Goal: Information Seeking & Learning: Learn about a topic

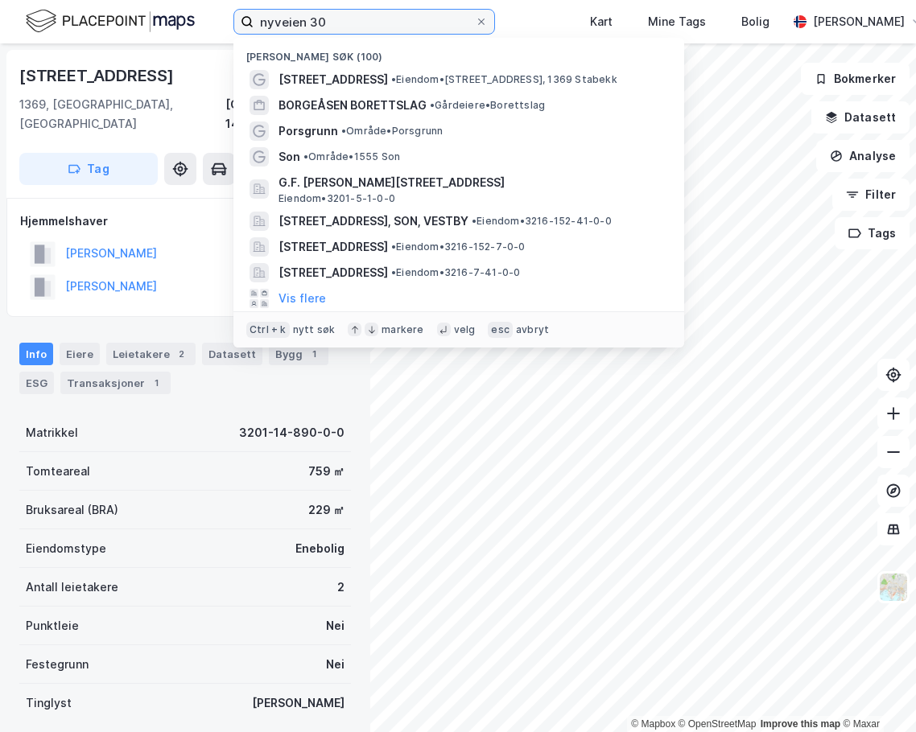
drag, startPoint x: 342, startPoint y: 23, endPoint x: -6, endPoint y: 38, distance: 348.7
click at [0, 38] on html "nyveien 30 Nylige søk (100) Nyveien 30 • Eiendom • [STREET_ADDRESS] BORETTSLAG …" at bounding box center [458, 366] width 916 height 732
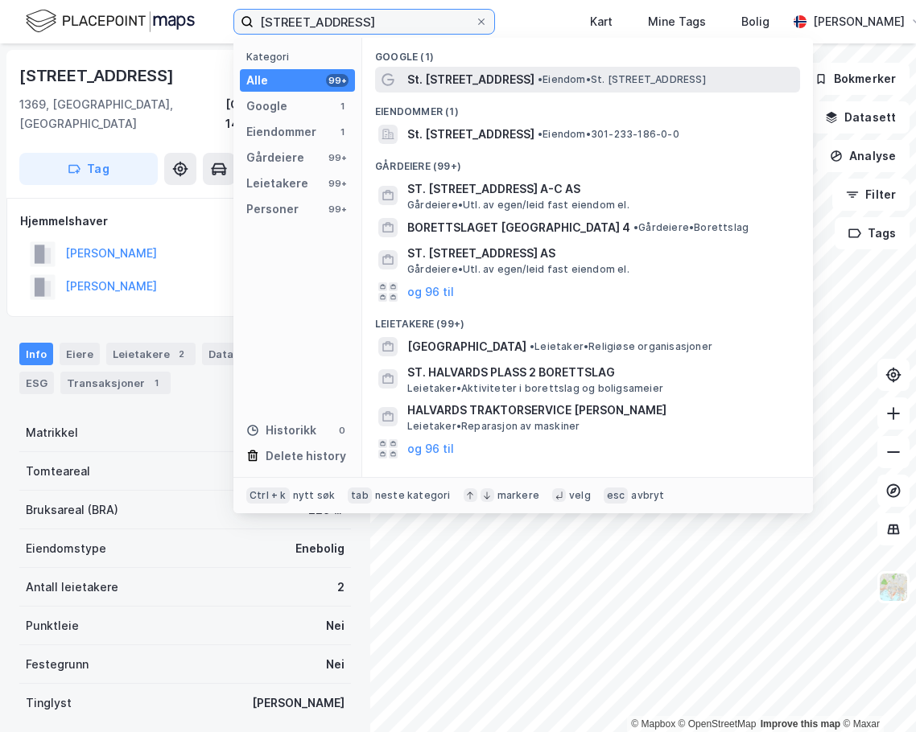
type input "[STREET_ADDRESS]"
click at [490, 76] on span "St. [STREET_ADDRESS]" at bounding box center [470, 79] width 127 height 19
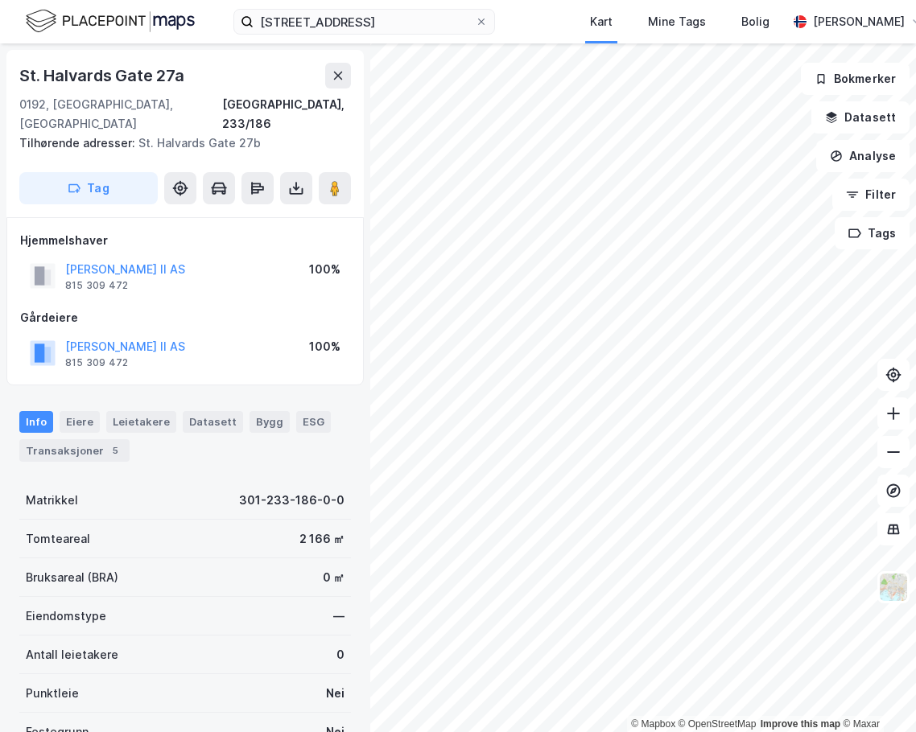
click at [249, 282] on div "Hjemmelshaver [PERSON_NAME] II AS 815 309 472 100% Gårdeiere [PERSON_NAME] II A…" at bounding box center [185, 302] width 330 height 142
